Goal: Task Accomplishment & Management: Manage account settings

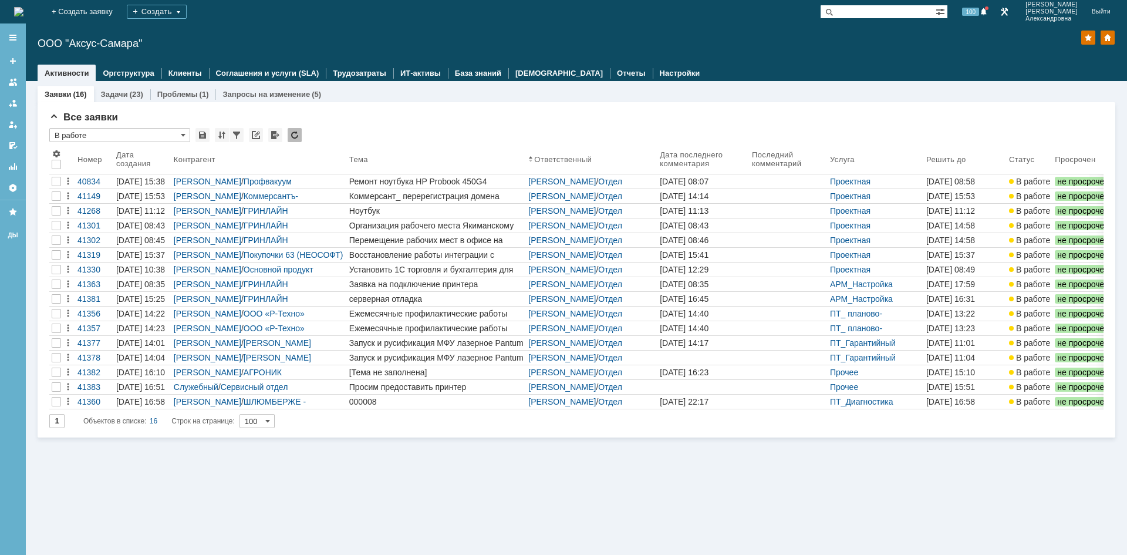
click at [874, 8] on input "text" at bounding box center [878, 12] width 116 height 14
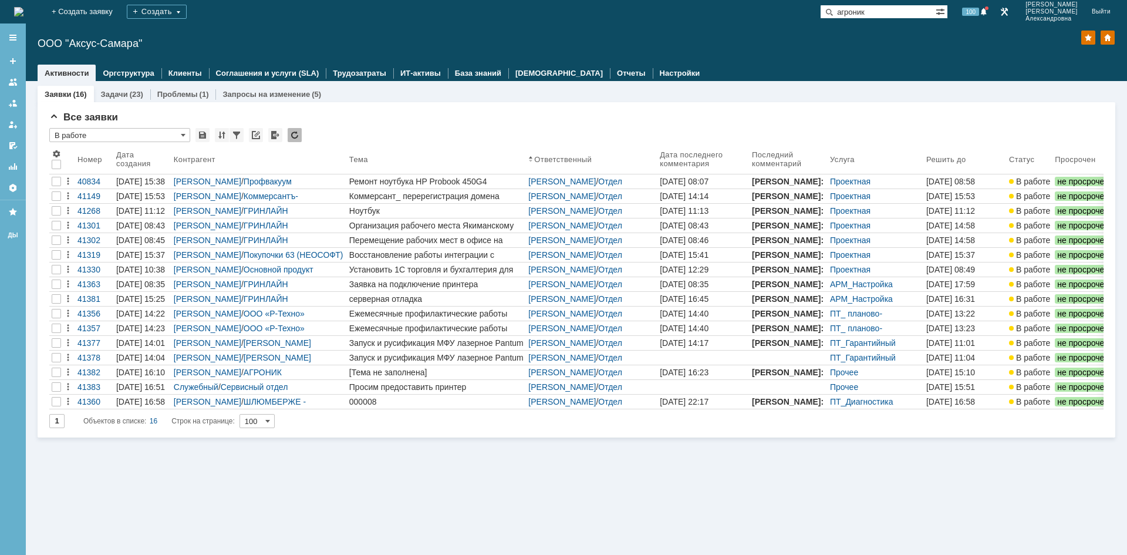
type input "агроник"
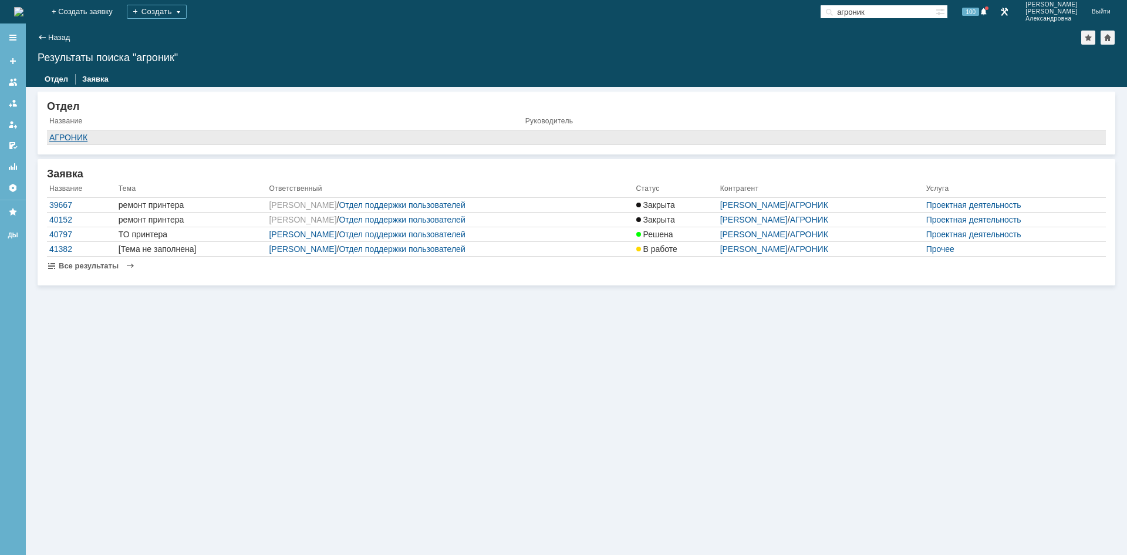
click at [63, 140] on div "АГРОНИК" at bounding box center [284, 137] width 471 height 9
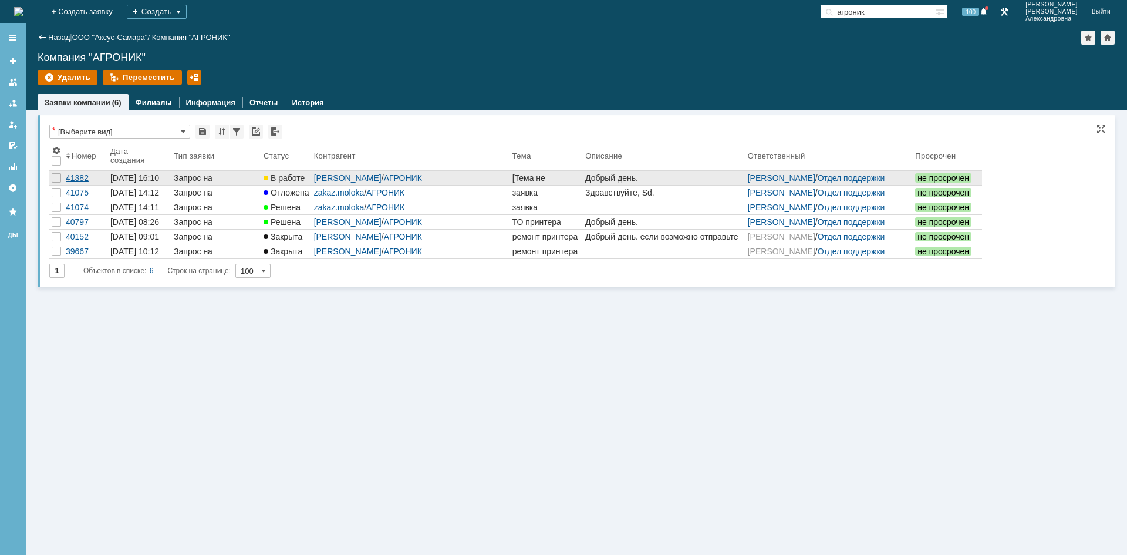
click at [82, 178] on div "41382" at bounding box center [86, 177] width 40 height 9
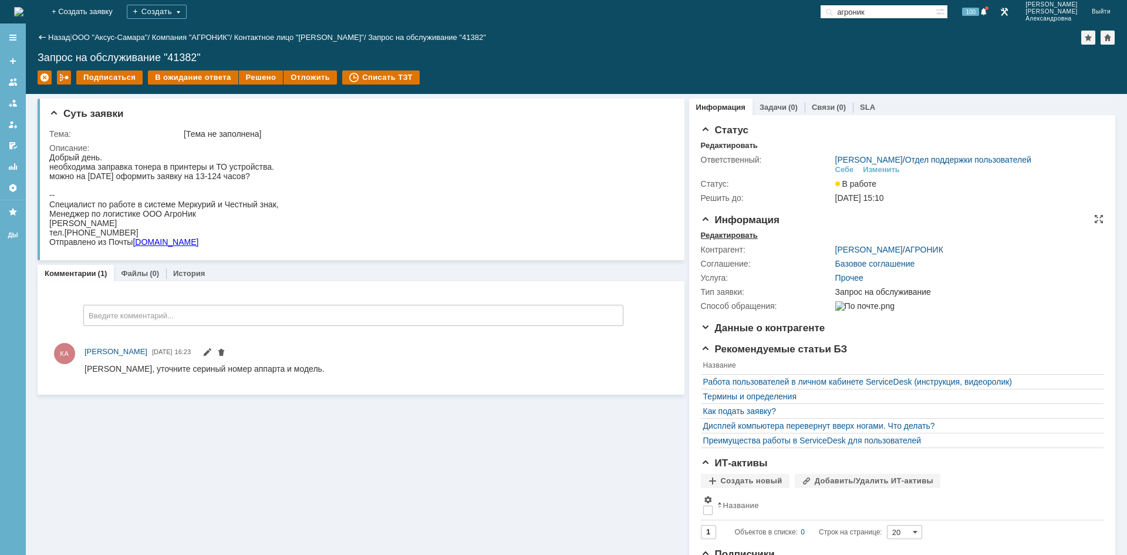
click at [733, 238] on div "Редактировать" at bounding box center [729, 235] width 57 height 9
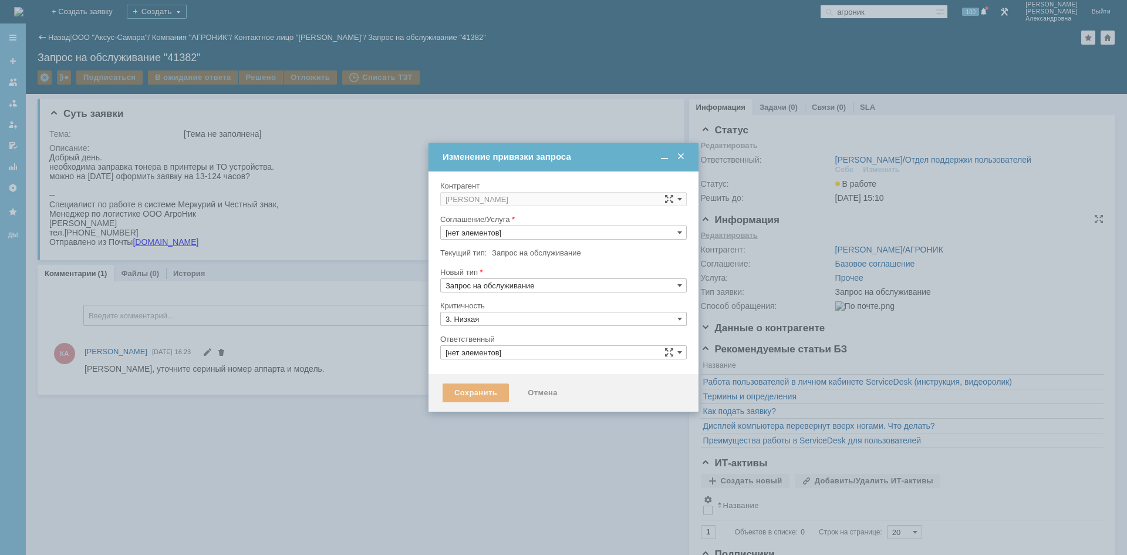
type input "[PERSON_NAME]"
type input "Прочее"
type input "[не указано]"
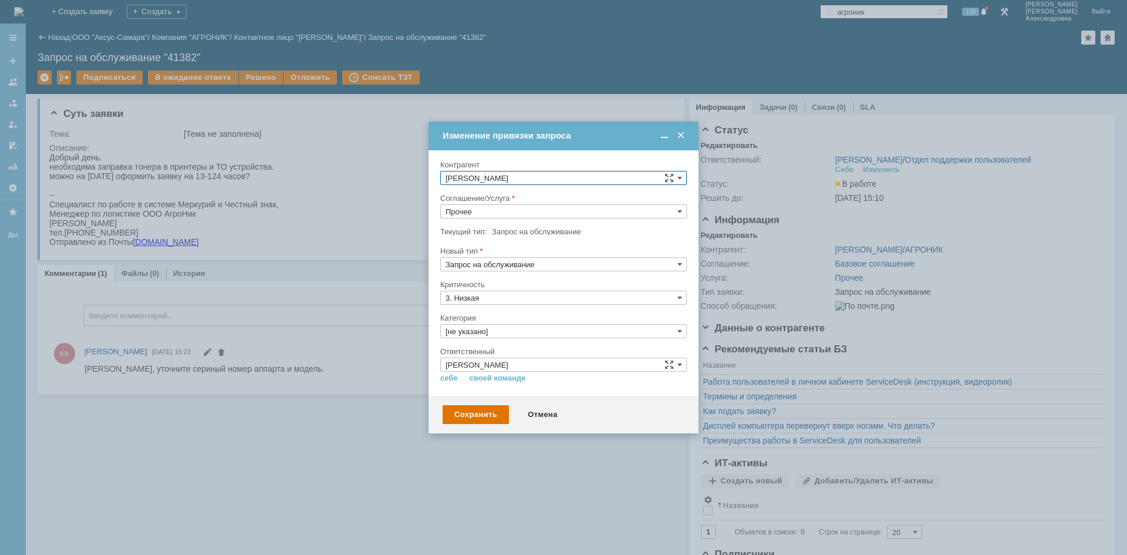
click at [586, 214] on input "Прочее" at bounding box center [563, 211] width 247 height 14
click at [597, 463] on div at bounding box center [563, 277] width 1127 height 555
type input "Прочее"
click at [550, 414] on div "Отмена" at bounding box center [542, 414] width 53 height 19
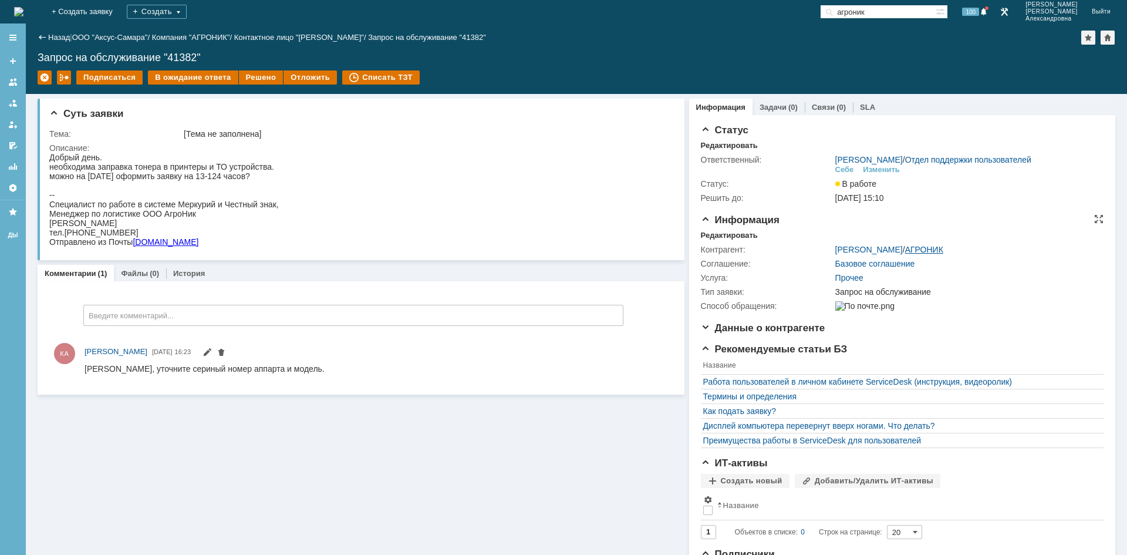
click at [910, 245] on link "АГРОНИК" at bounding box center [924, 249] width 38 height 9
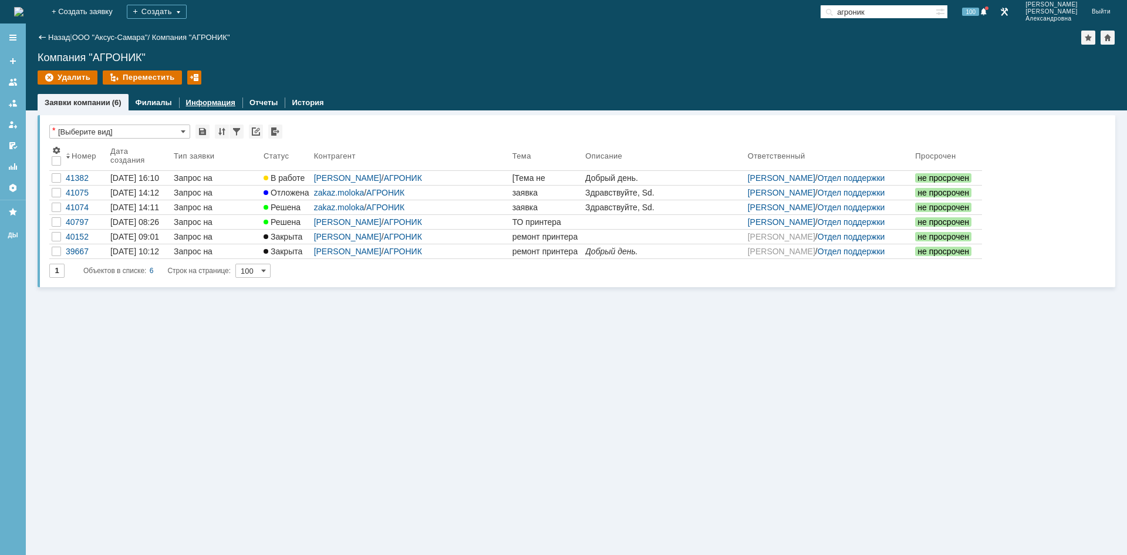
click at [199, 103] on link "Информация" at bounding box center [210, 102] width 49 height 9
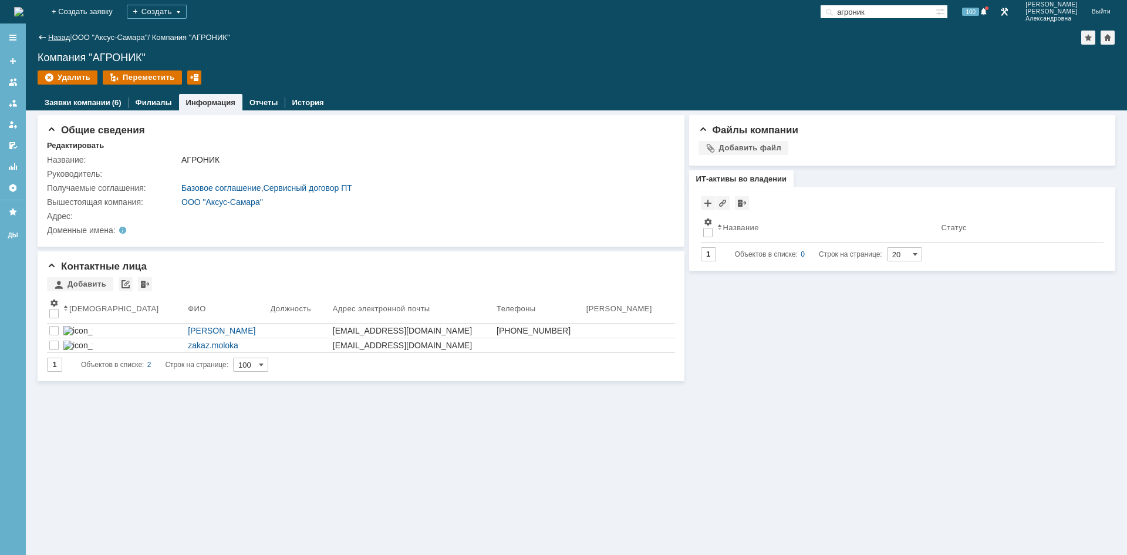
click at [59, 35] on link "Назад" at bounding box center [59, 37] width 22 height 9
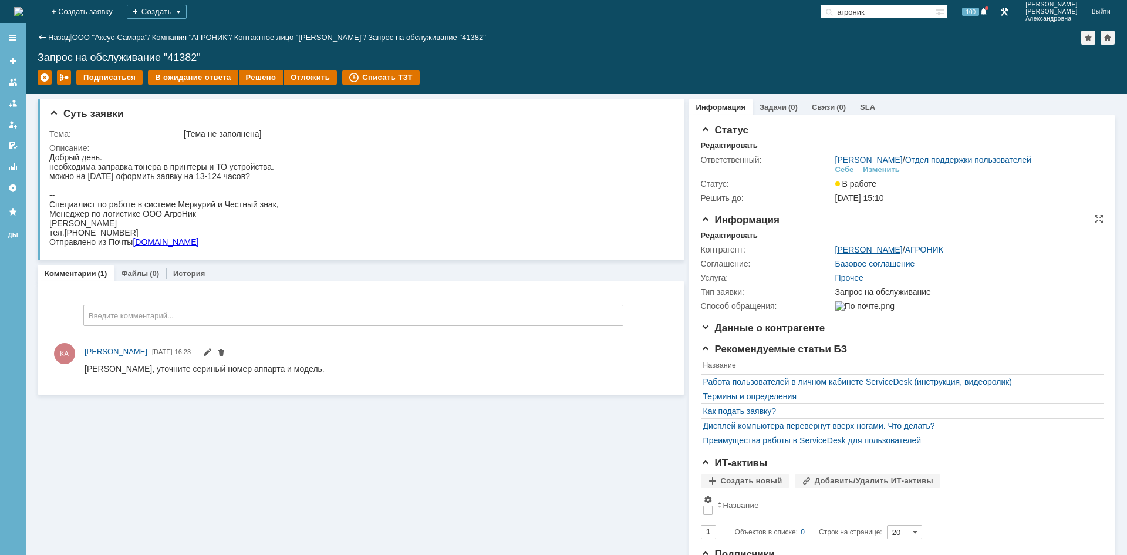
click at [839, 247] on link "[PERSON_NAME]" at bounding box center [869, 249] width 68 height 9
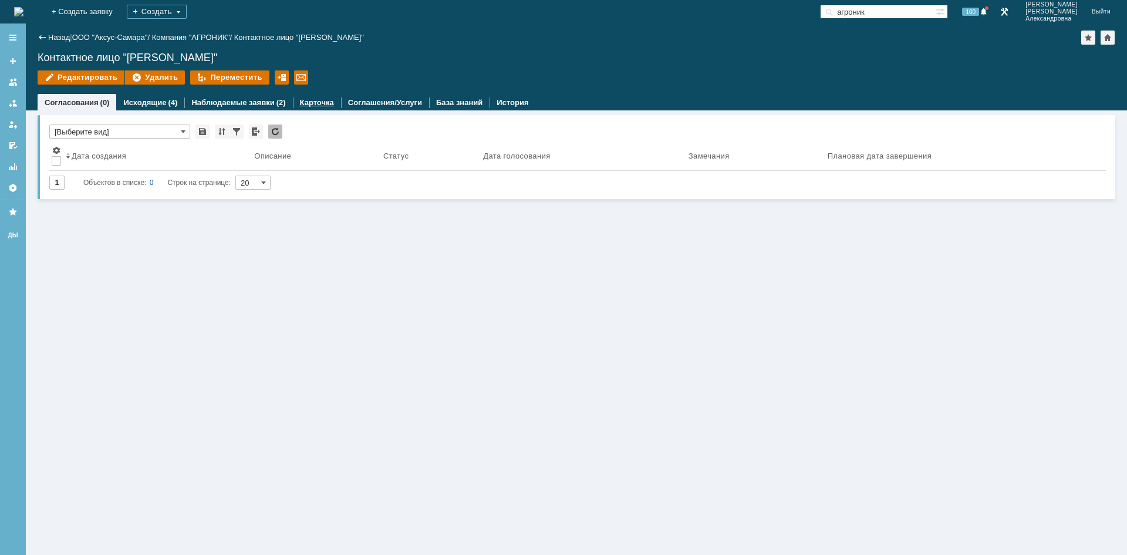
click at [311, 103] on link "Карточка" at bounding box center [317, 102] width 34 height 9
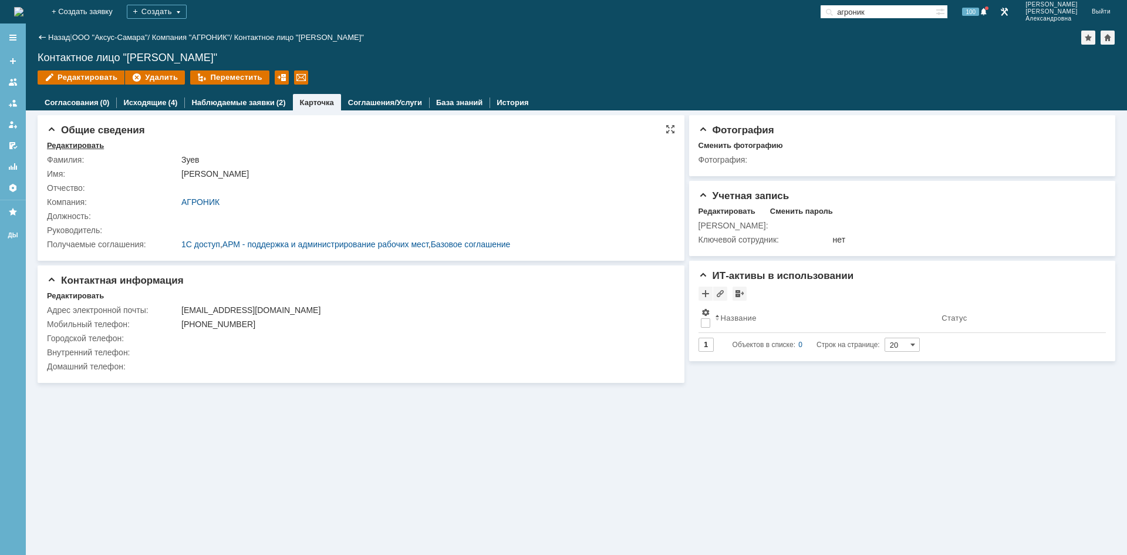
click at [88, 144] on div "Редактировать" at bounding box center [75, 145] width 57 height 9
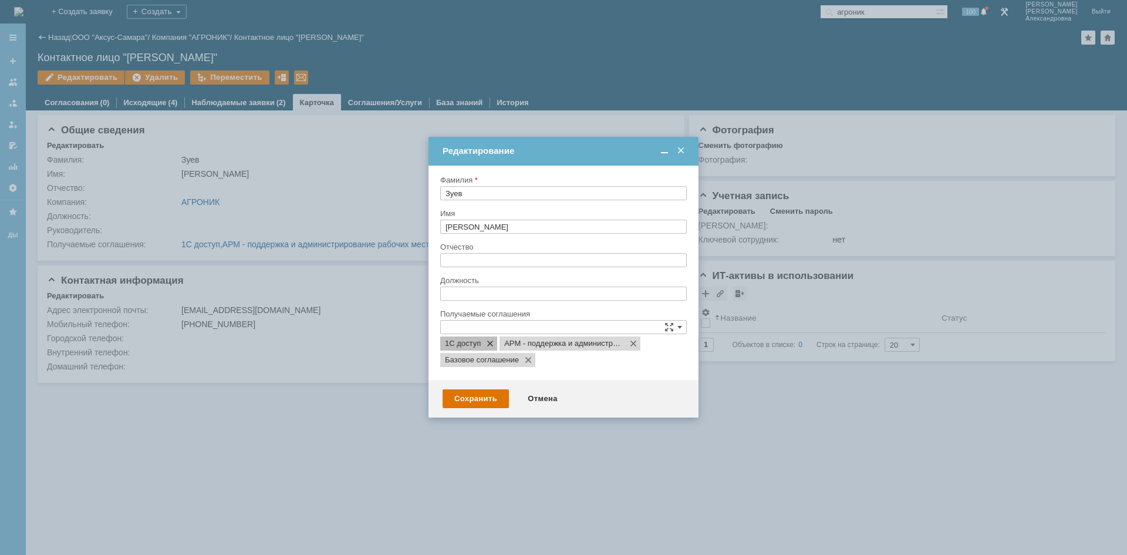
click at [491, 343] on span at bounding box center [488, 343] width 14 height 9
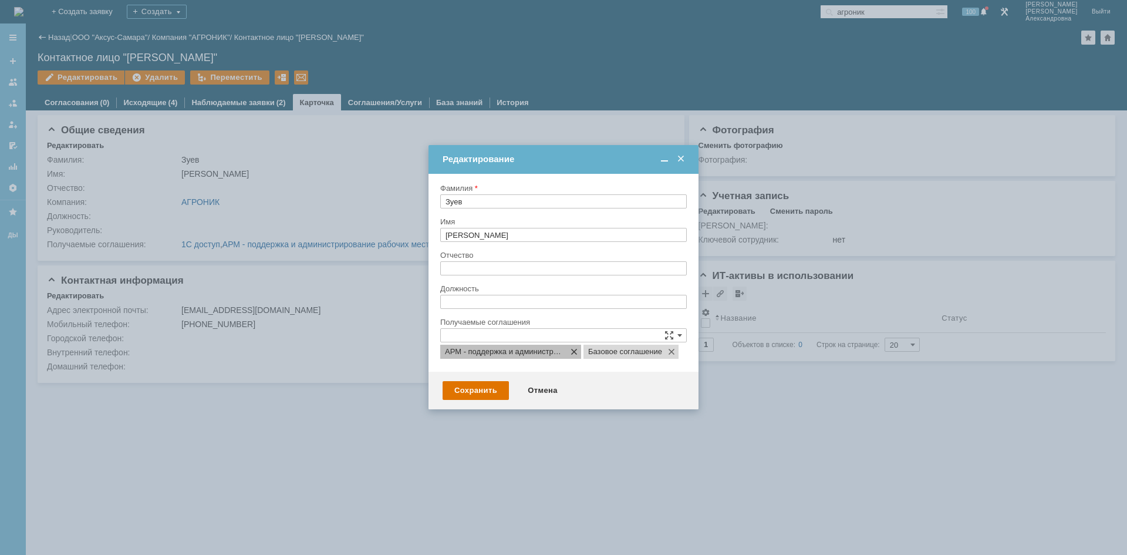
click at [578, 351] on span at bounding box center [572, 351] width 14 height 9
click at [473, 336] on input "text" at bounding box center [563, 335] width 247 height 14
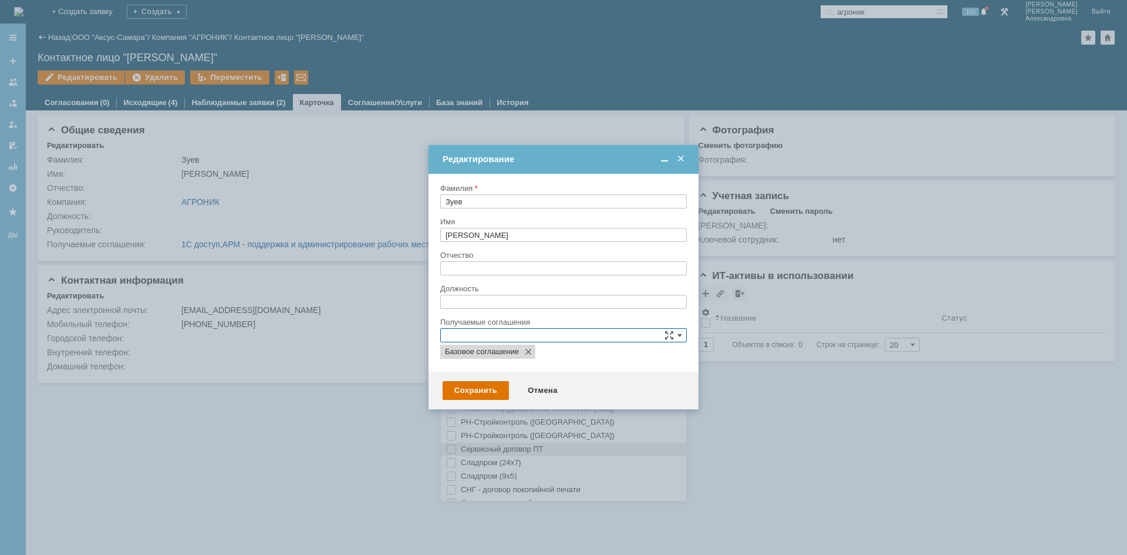
click at [517, 445] on span "Сервисный договор ПТ" at bounding box center [571, 448] width 221 height 9
drag, startPoint x: 509, startPoint y: 517, endPoint x: 509, endPoint y: 523, distance: 5.9
click at [509, 518] on div at bounding box center [563, 277] width 1127 height 555
click at [471, 386] on div "Сохранить" at bounding box center [476, 390] width 66 height 19
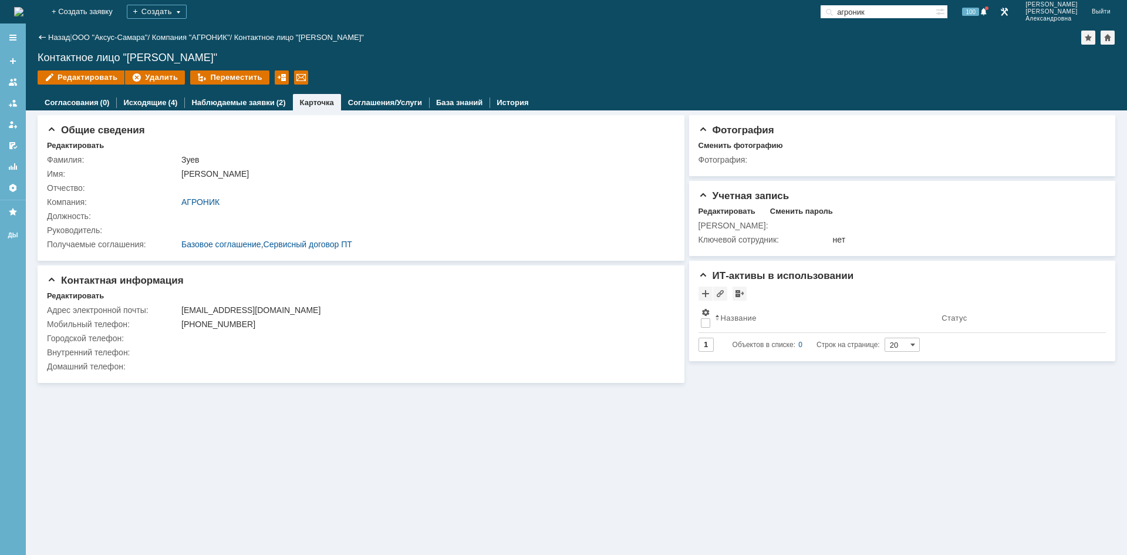
click at [23, 12] on img at bounding box center [18, 11] width 9 height 9
